Goal: Task Accomplishment & Management: Use online tool/utility

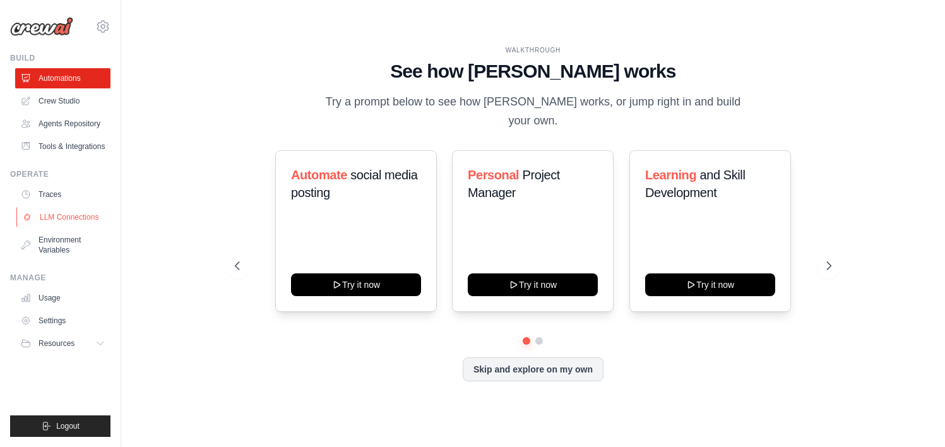
click at [74, 215] on link "LLM Connections" at bounding box center [63, 217] width 95 height 20
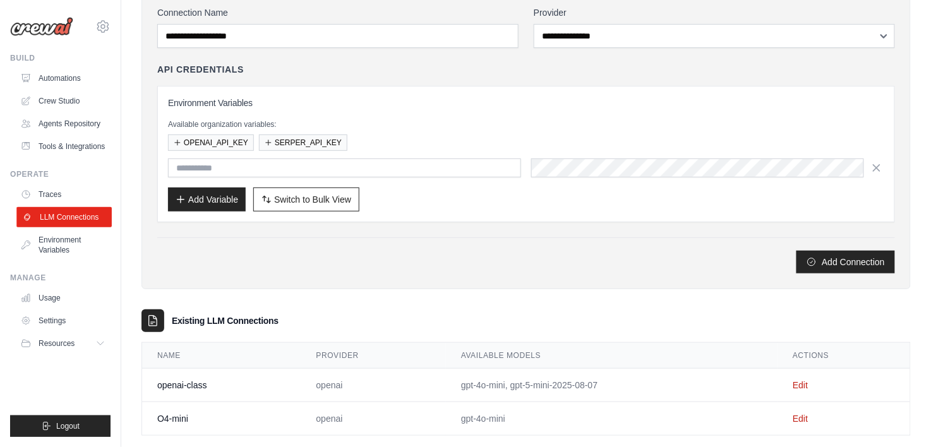
scroll to position [93, 0]
click at [60, 95] on link "Crew Studio" at bounding box center [63, 101] width 95 height 20
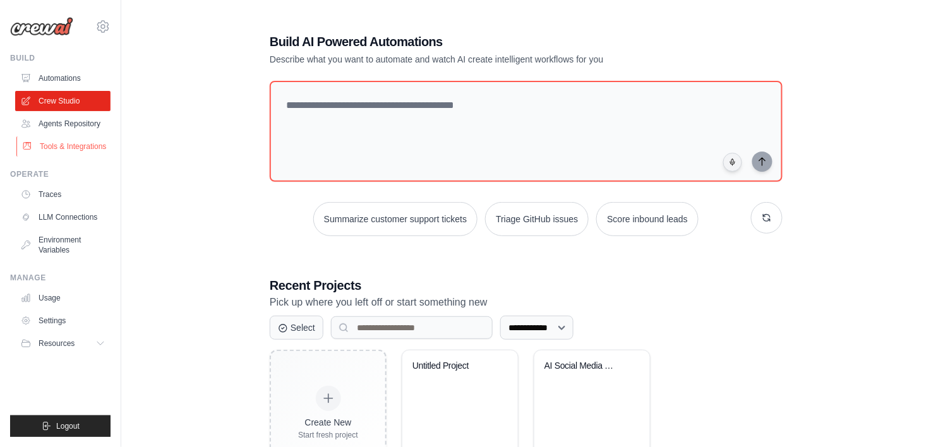
click at [64, 150] on link "Tools & Integrations" at bounding box center [63, 146] width 95 height 20
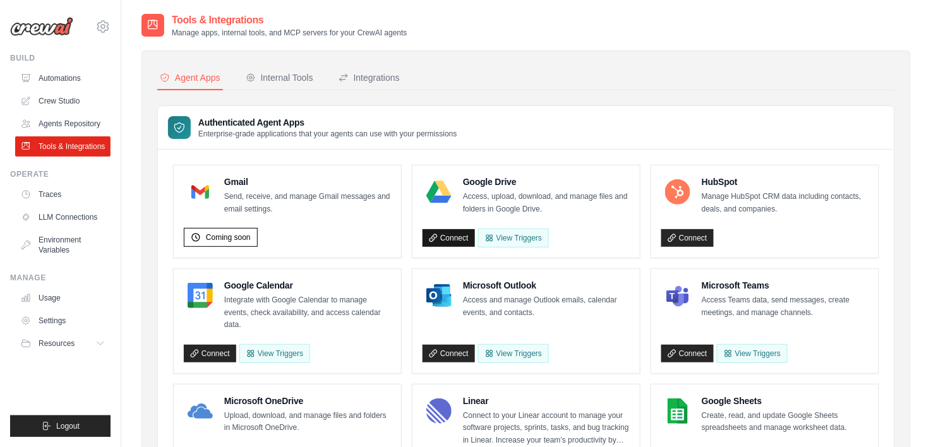
click at [446, 231] on link "Connect" at bounding box center [448, 238] width 52 height 18
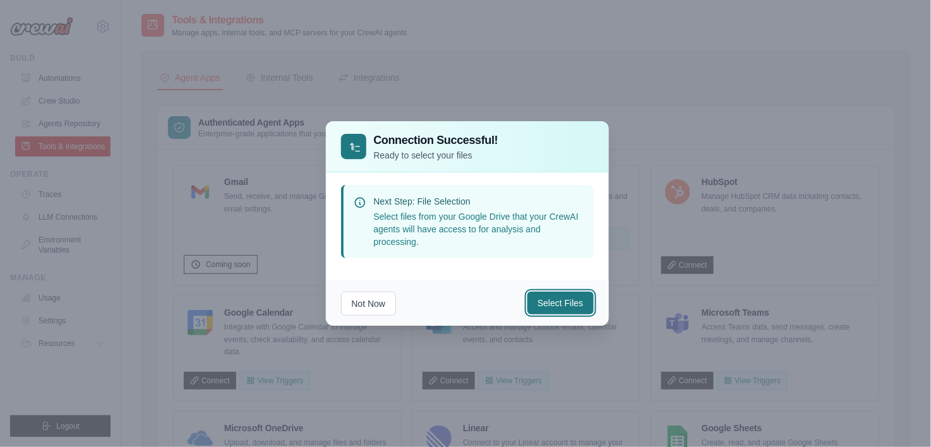
click at [555, 302] on button "Select Files" at bounding box center [560, 303] width 66 height 23
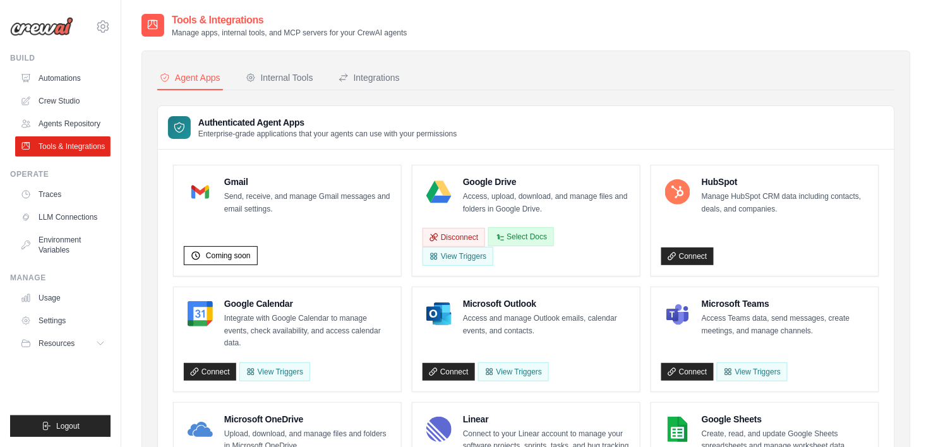
click at [524, 237] on button "Select Docs" at bounding box center [521, 236] width 66 height 19
click at [467, 253] on button "View Triggers" at bounding box center [457, 255] width 71 height 19
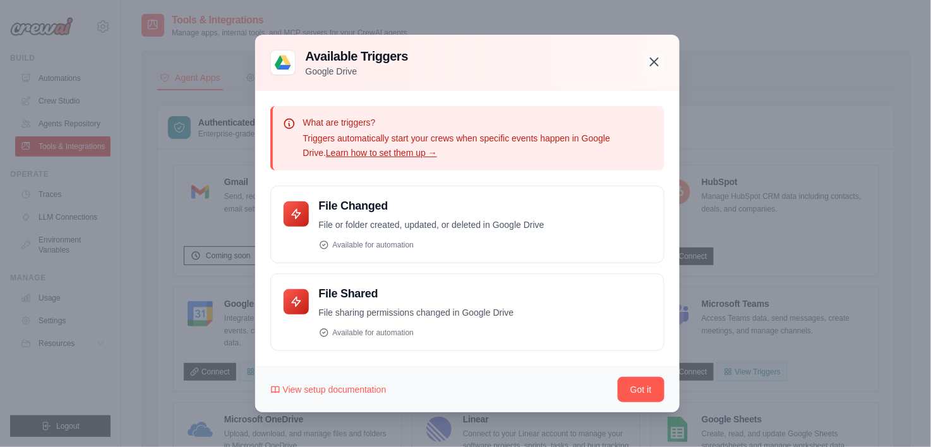
click at [648, 64] on icon "button" at bounding box center [653, 61] width 15 height 15
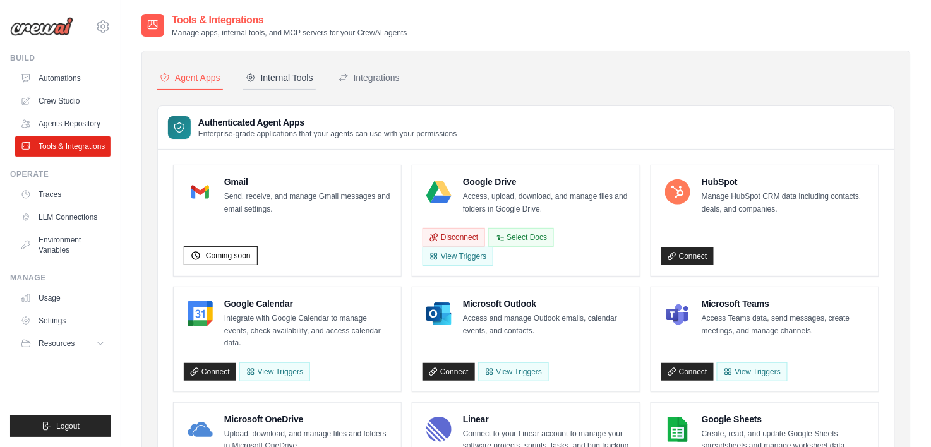
click at [287, 75] on div "Internal Tools" at bounding box center [280, 77] width 68 height 13
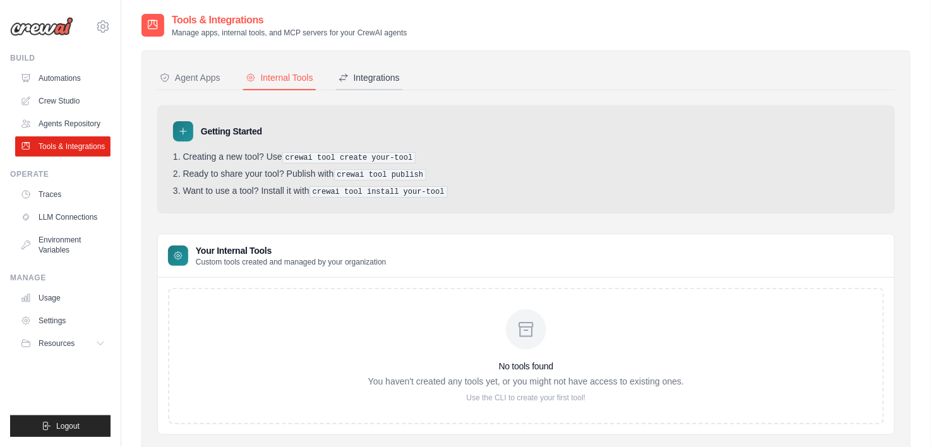
click at [376, 83] on div "Integrations" at bounding box center [368, 77] width 61 height 13
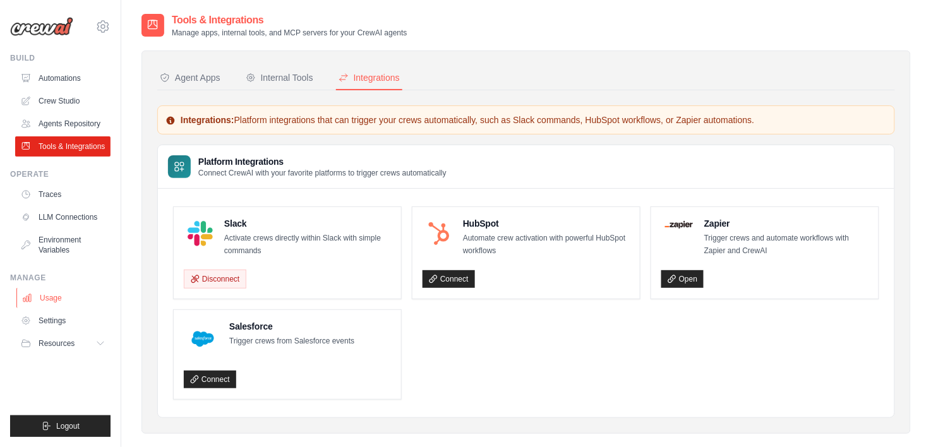
click at [51, 296] on link "Usage" at bounding box center [63, 298] width 95 height 20
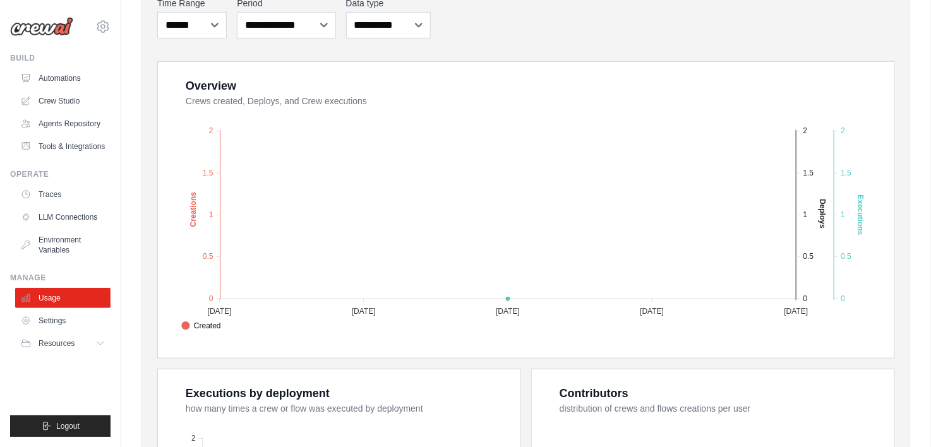
scroll to position [140, 0]
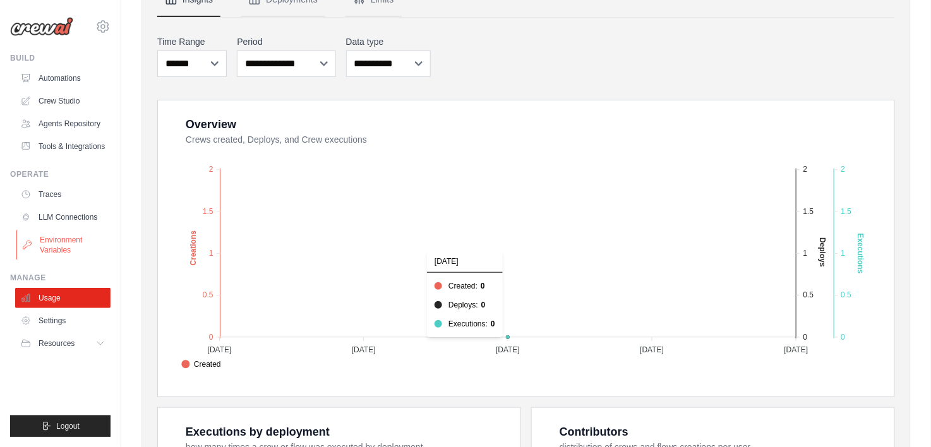
click at [44, 242] on link "Environment Variables" at bounding box center [63, 245] width 95 height 30
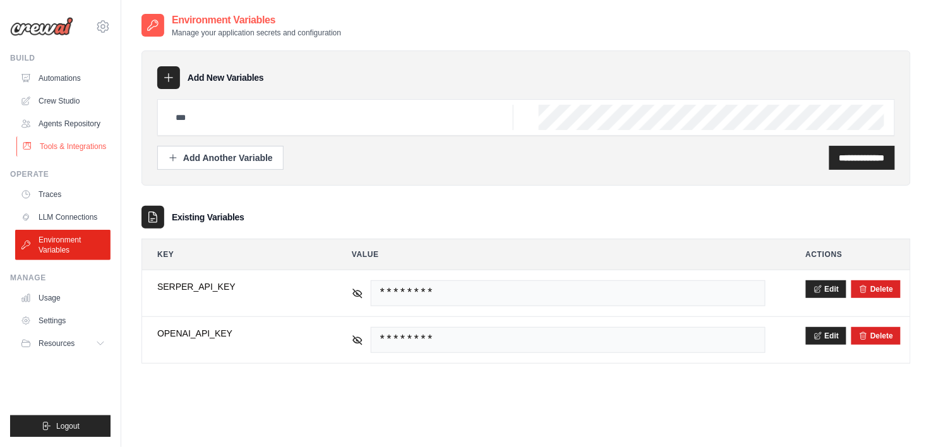
click at [80, 145] on link "Tools & Integrations" at bounding box center [63, 146] width 95 height 20
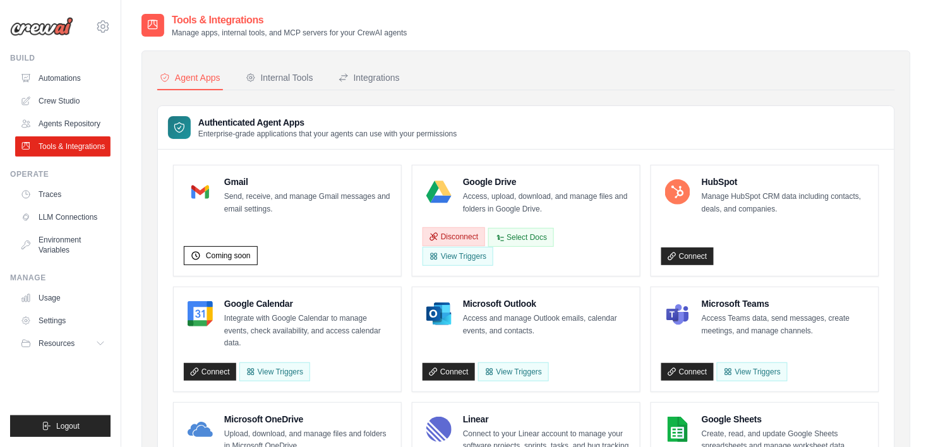
click at [451, 232] on button "Disconnect" at bounding box center [453, 236] width 62 height 19
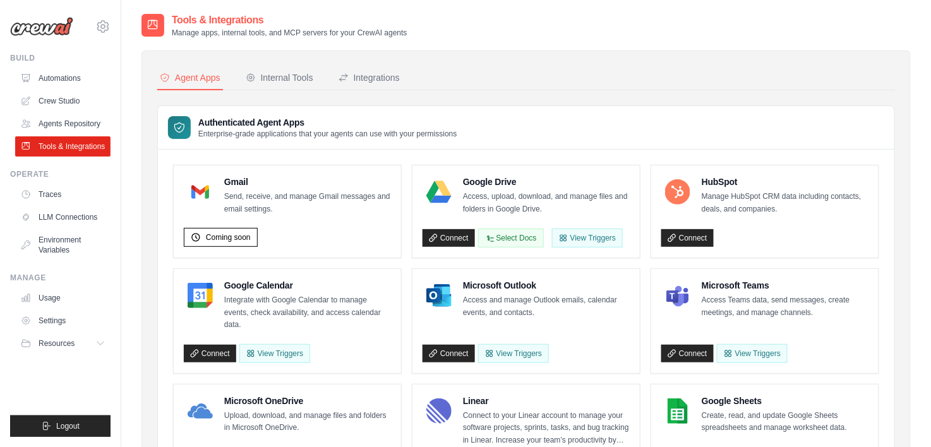
click at [521, 237] on button "Select Docs" at bounding box center [511, 237] width 66 height 19
